Goal: Transaction & Acquisition: Purchase product/service

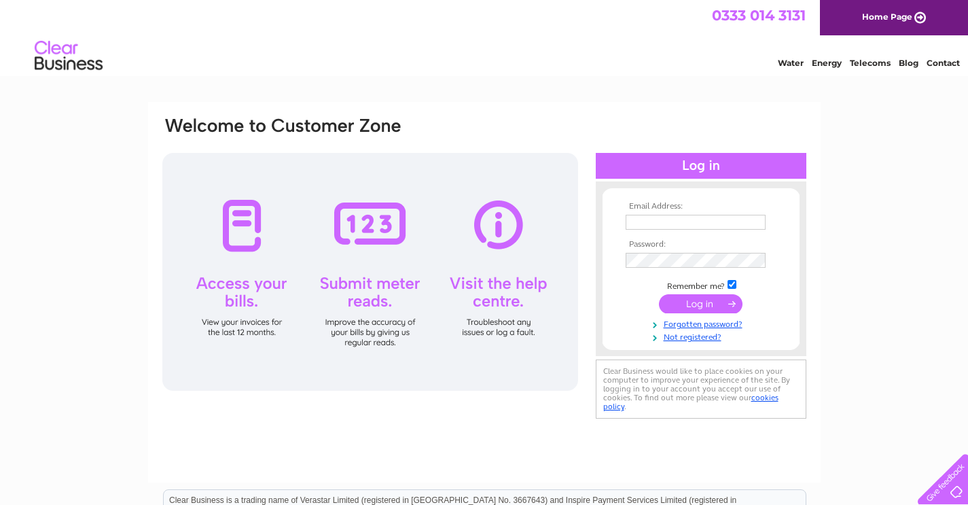
click at [642, 219] on input "text" at bounding box center [696, 222] width 140 height 15
type input "info@23melvillestreet.co.uk"
drag, startPoint x: 757, startPoint y: 220, endPoint x: 614, endPoint y: 227, distance: 142.8
click at [614, 227] on form "Email Address: info@23melvillestreet.co.uk Password:" at bounding box center [701, 273] width 197 height 142
click at [636, 219] on input "text" at bounding box center [696, 223] width 141 height 16
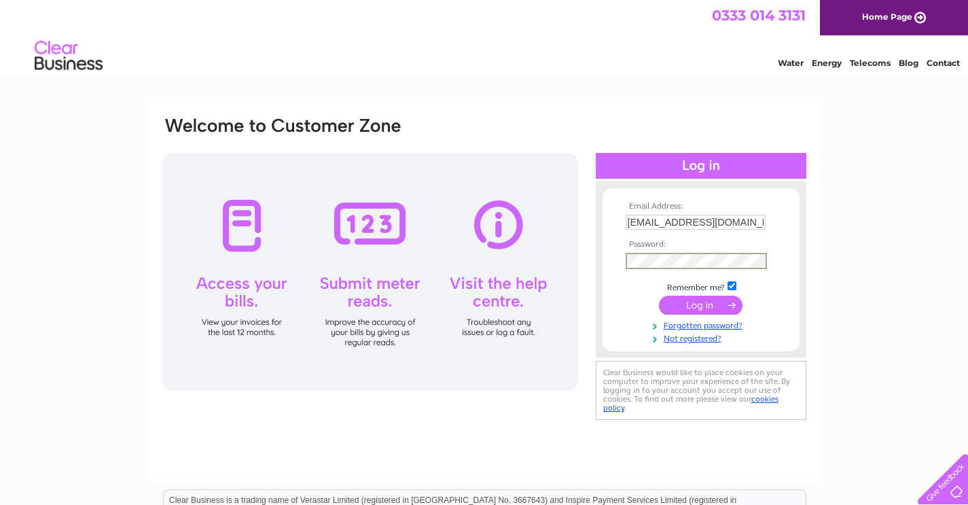
drag, startPoint x: 756, startPoint y: 221, endPoint x: 763, endPoint y: 222, distance: 6.9
click at [756, 221] on input "reception@23melvillestreet.co.uk" at bounding box center [696, 222] width 140 height 15
type input "info@23melvillestreet.co.uk"
click at [659, 295] on input "submit" at bounding box center [701, 304] width 84 height 19
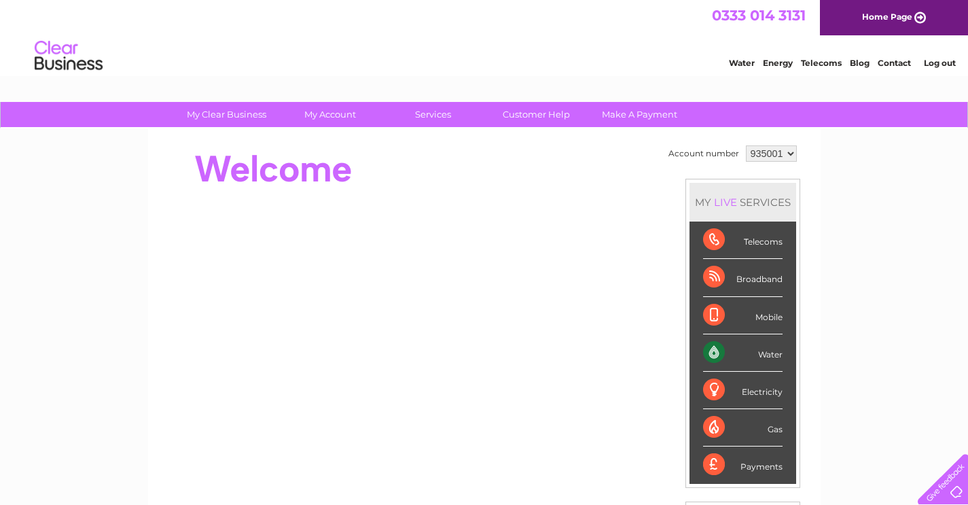
click at [903, 234] on div "My Clear Business Login Details My Details My Preferences Link Account My Accou…" at bounding box center [484, 484] width 968 height 764
click at [789, 156] on select "935001 970607" at bounding box center [771, 153] width 51 height 16
click at [789, 155] on select "935001 970607" at bounding box center [771, 153] width 51 height 16
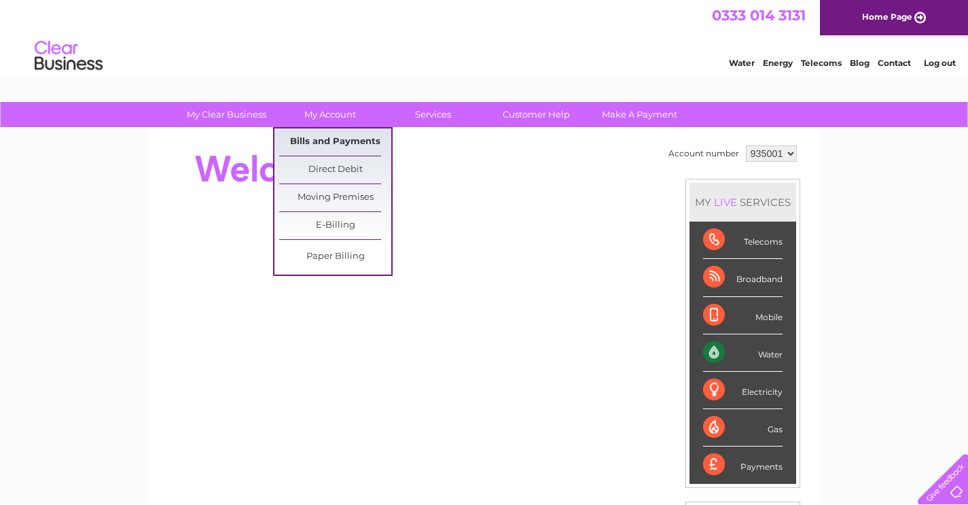
click at [325, 141] on link "Bills and Payments" at bounding box center [335, 141] width 112 height 27
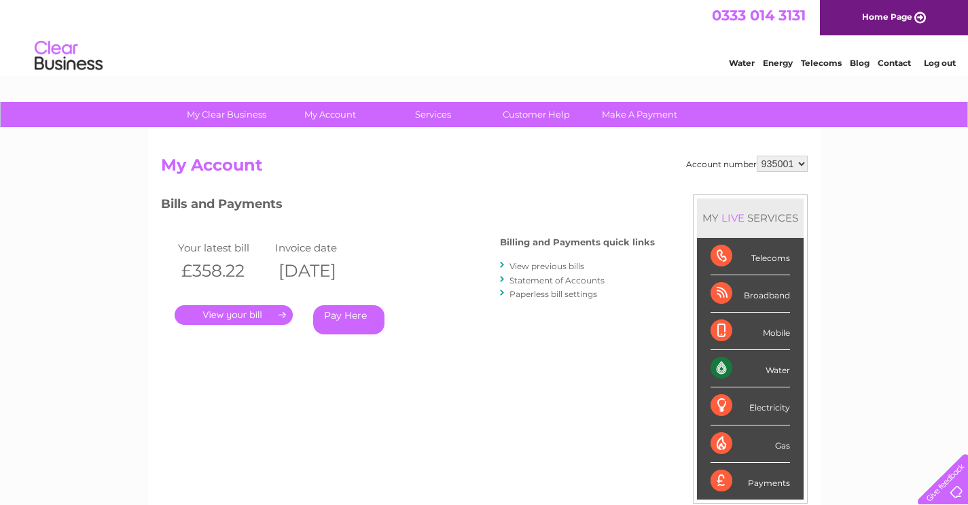
scroll to position [68, 0]
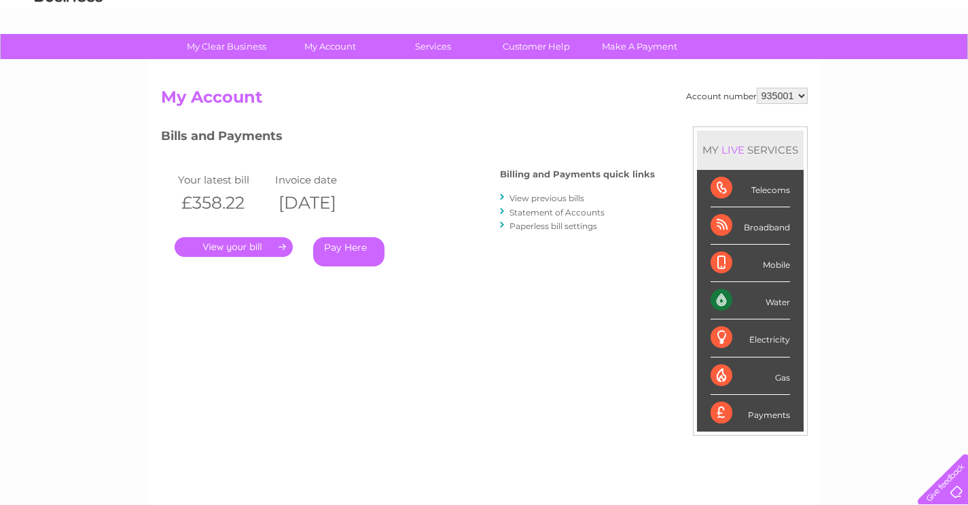
click at [234, 249] on link "." at bounding box center [234, 247] width 118 height 20
click at [569, 196] on link "View previous bills" at bounding box center [546, 198] width 75 height 10
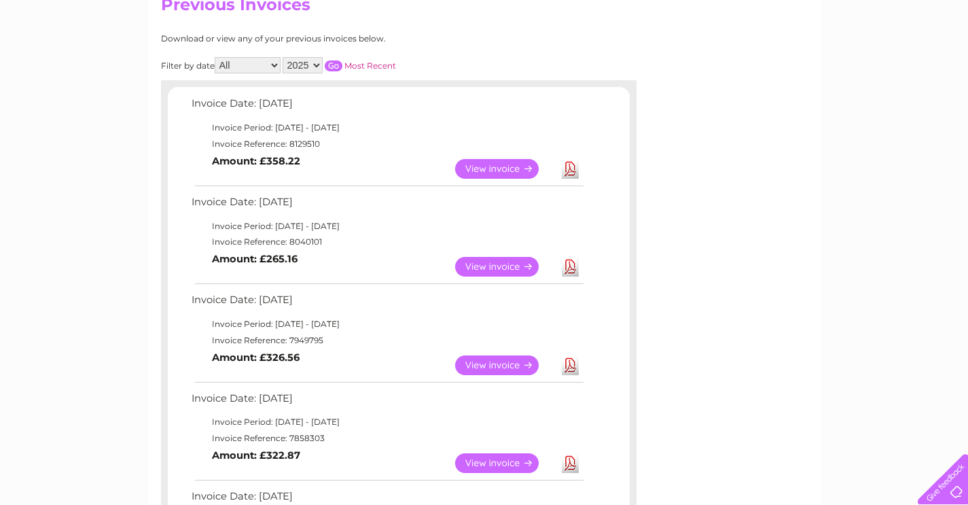
scroll to position [136, 0]
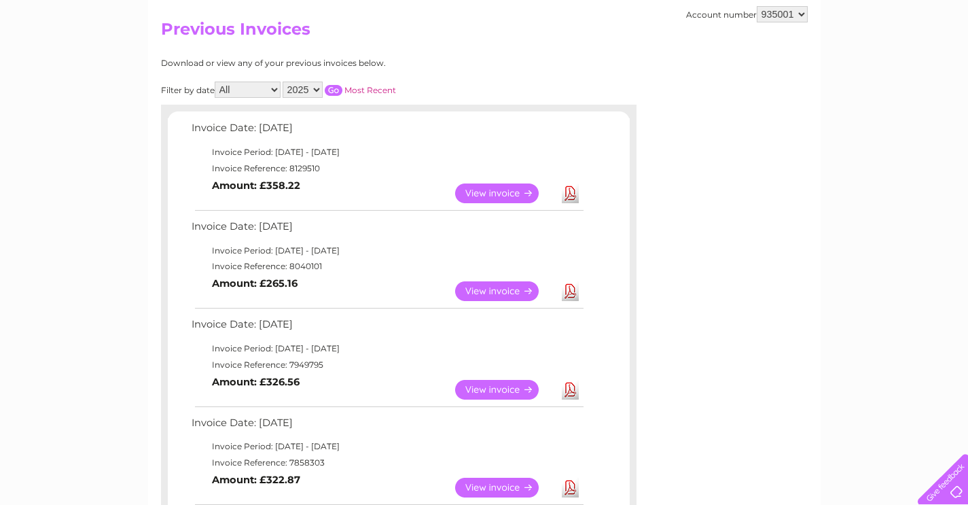
click at [505, 292] on link "View" at bounding box center [505, 291] width 100 height 20
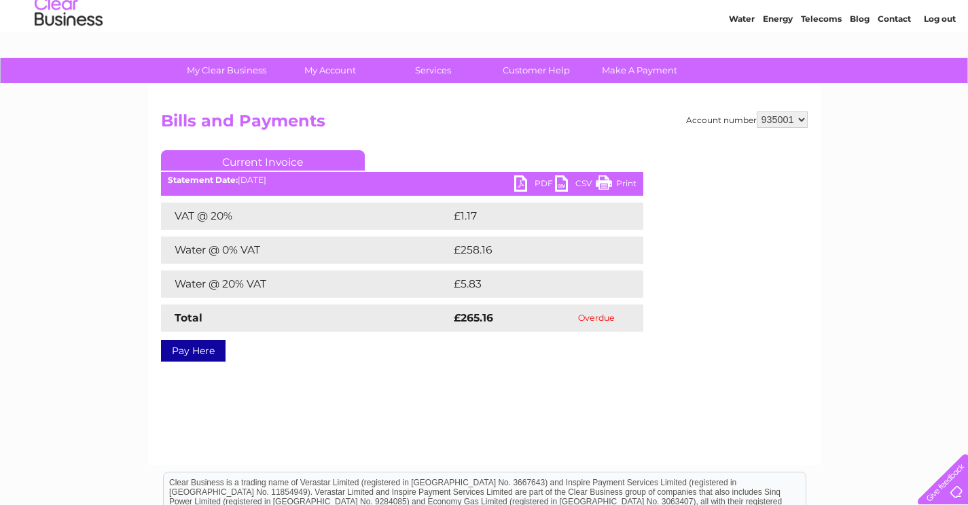
scroll to position [68, 0]
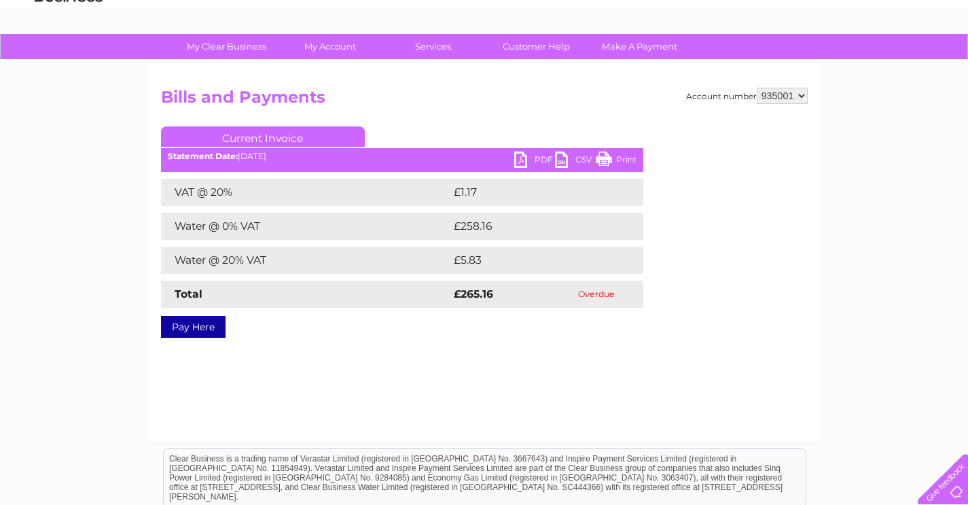
click at [185, 332] on link "Pay Here" at bounding box center [193, 327] width 65 height 22
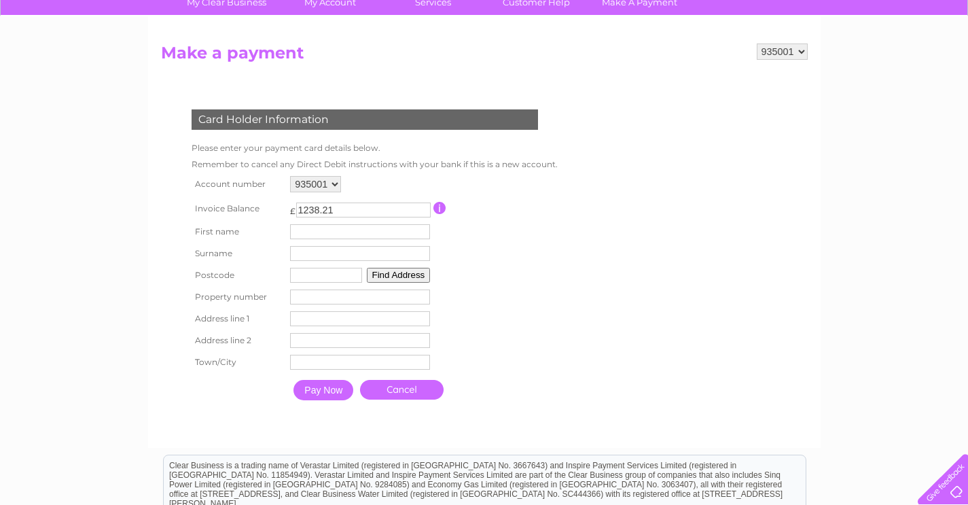
scroll to position [94, 0]
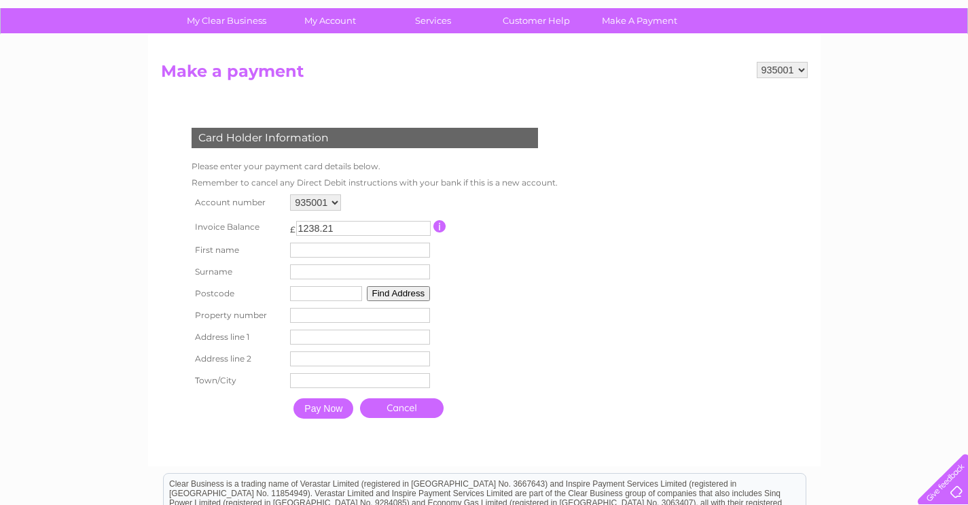
click at [441, 226] on input "button" at bounding box center [439, 226] width 13 height 12
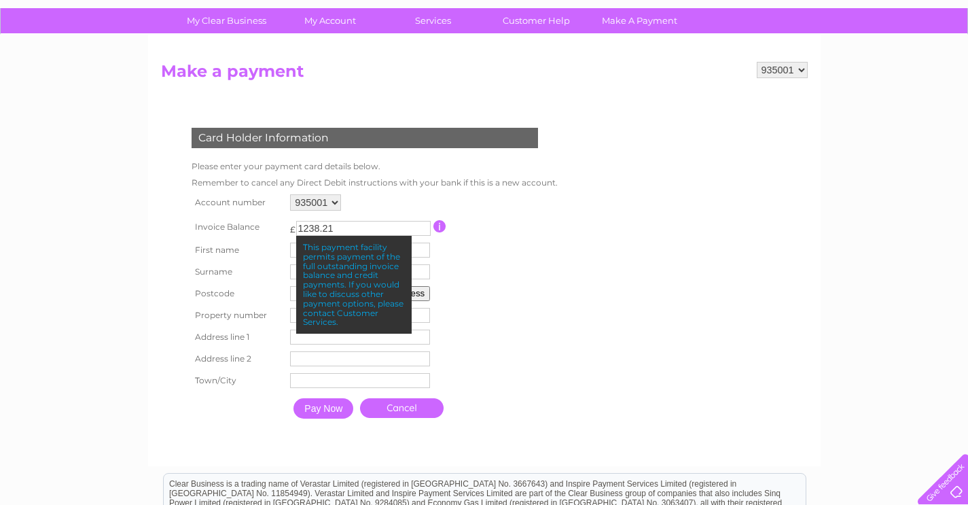
click at [685, 215] on form "935001 970607 Make a payment Card Holder Information Please enter your payment …" at bounding box center [484, 257] width 647 height 391
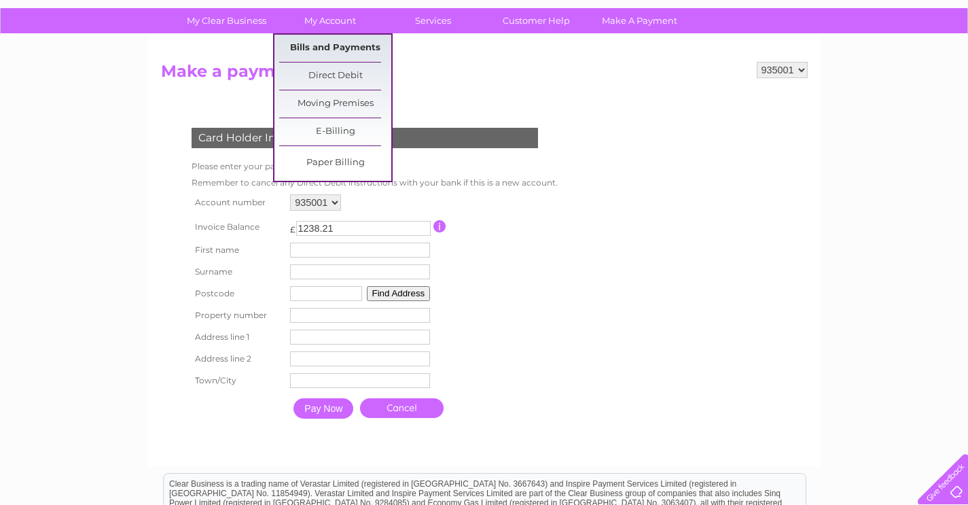
click at [337, 50] on link "Bills and Payments" at bounding box center [335, 48] width 112 height 27
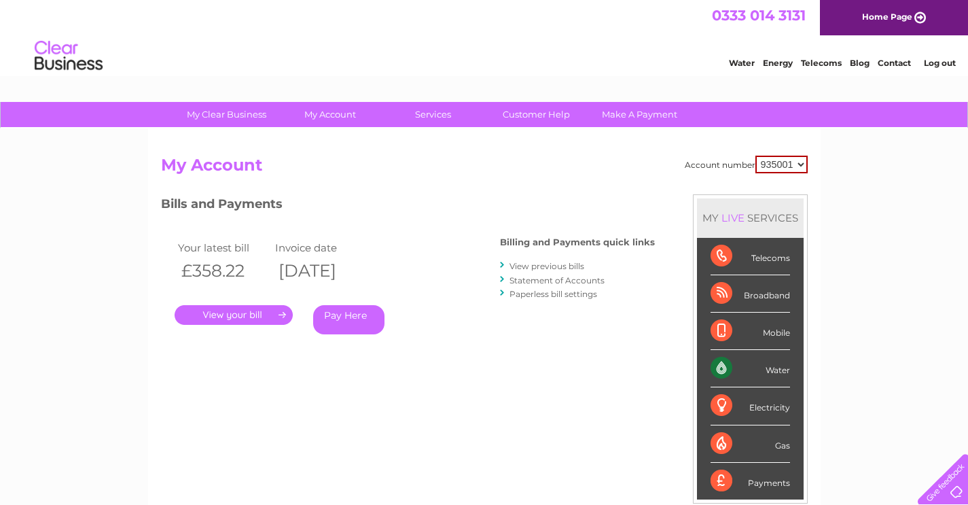
click at [235, 317] on link "." at bounding box center [234, 315] width 118 height 20
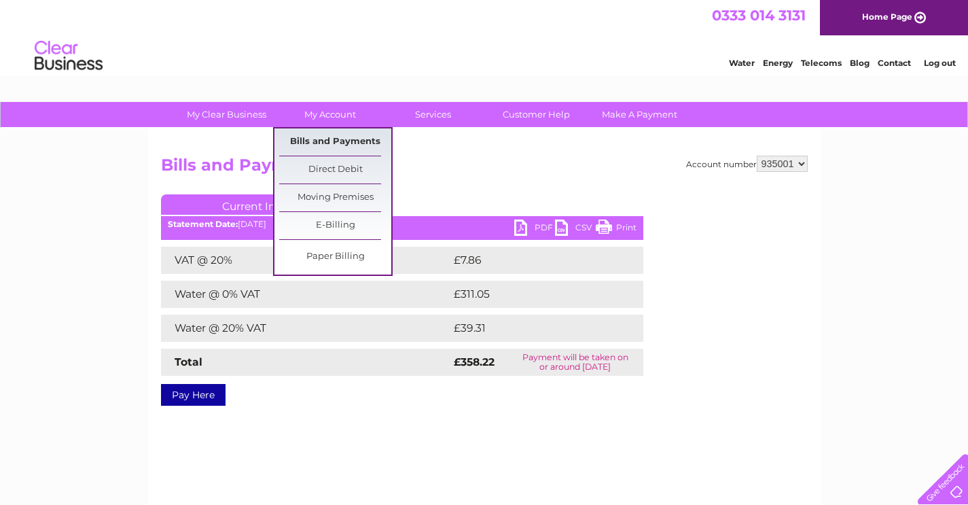
click at [358, 145] on link "Bills and Payments" at bounding box center [335, 141] width 112 height 27
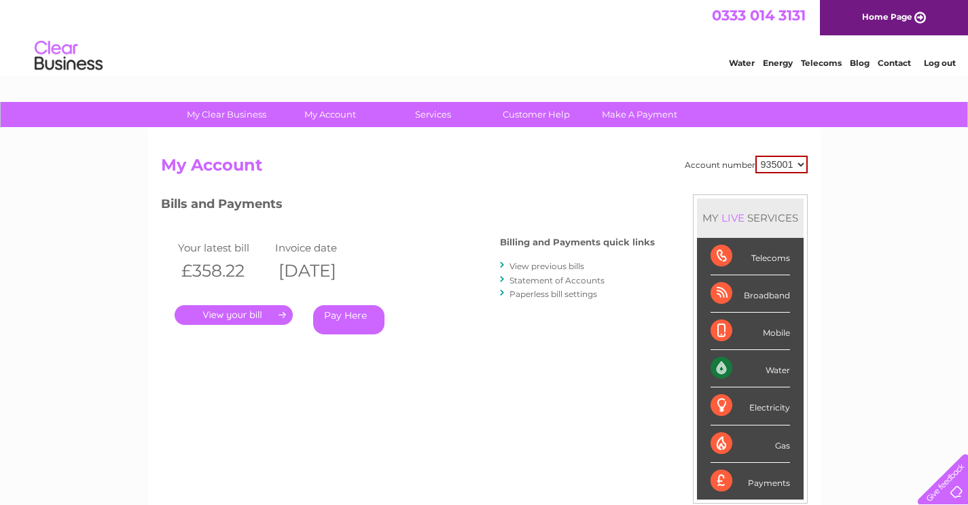
click at [547, 268] on link "View previous bills" at bounding box center [546, 266] width 75 height 10
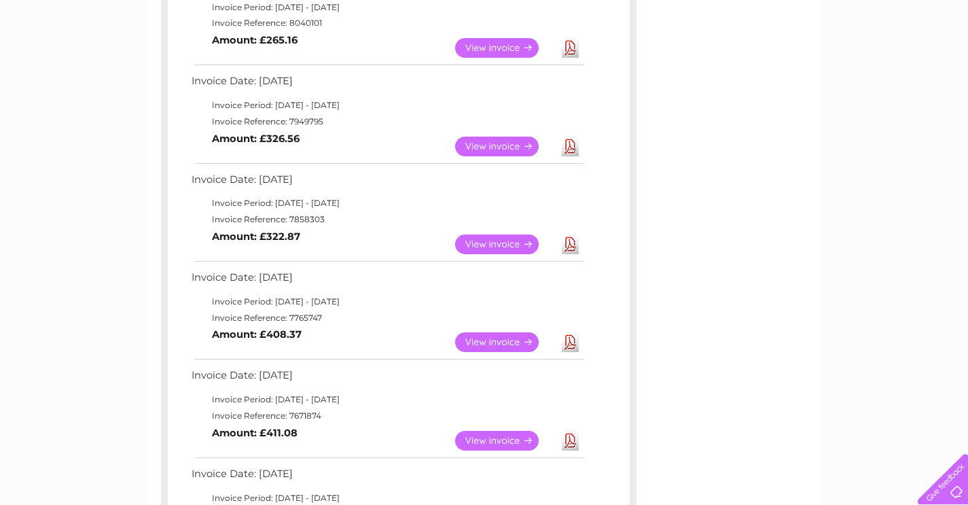
scroll to position [340, 0]
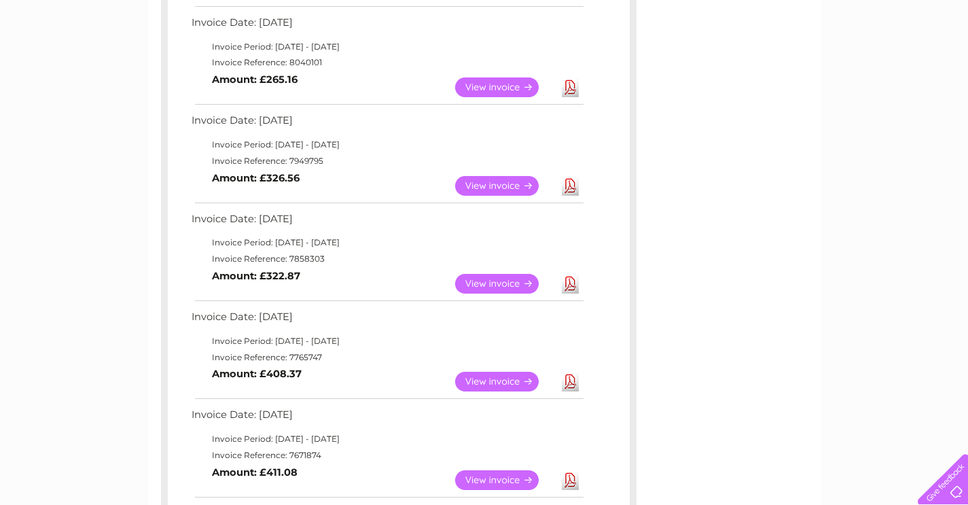
click at [488, 284] on link "View" at bounding box center [505, 284] width 100 height 20
